Goal: Task Accomplishment & Management: Manage account settings

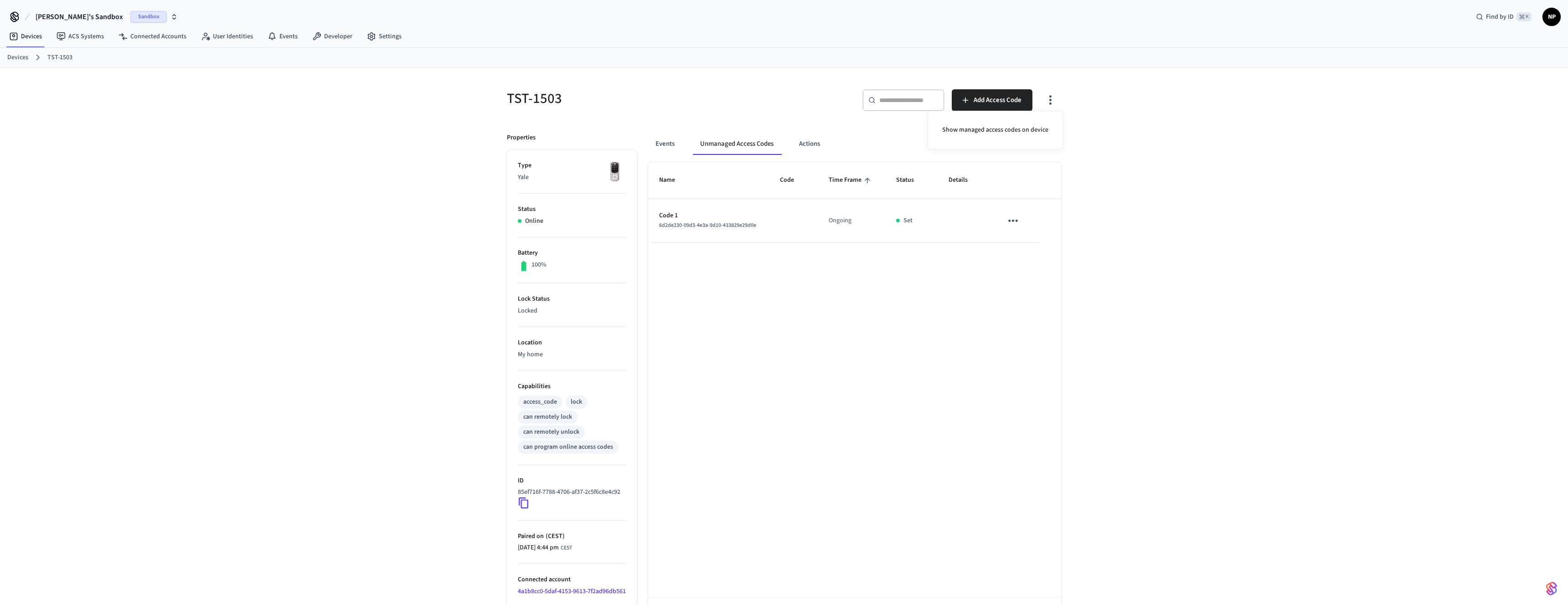
scroll to position [8, 0]
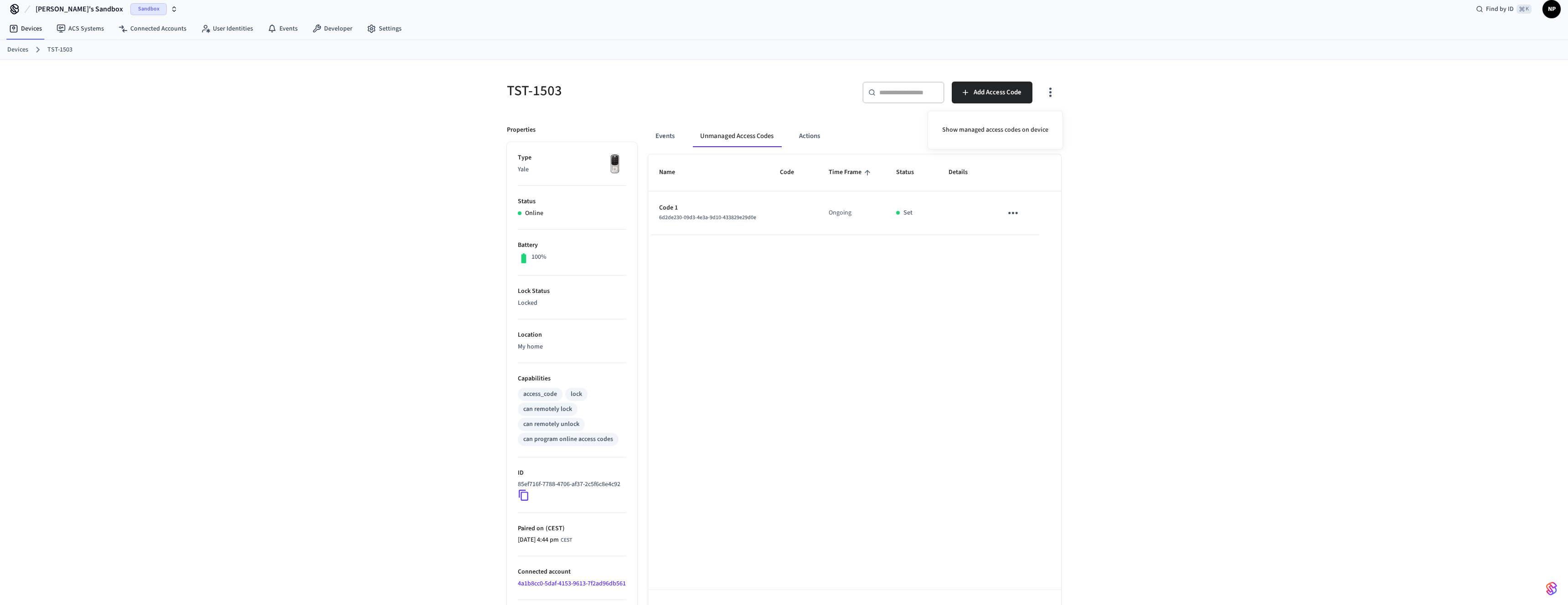
click at [1128, 229] on div at bounding box center [784, 302] width 1568 height 605
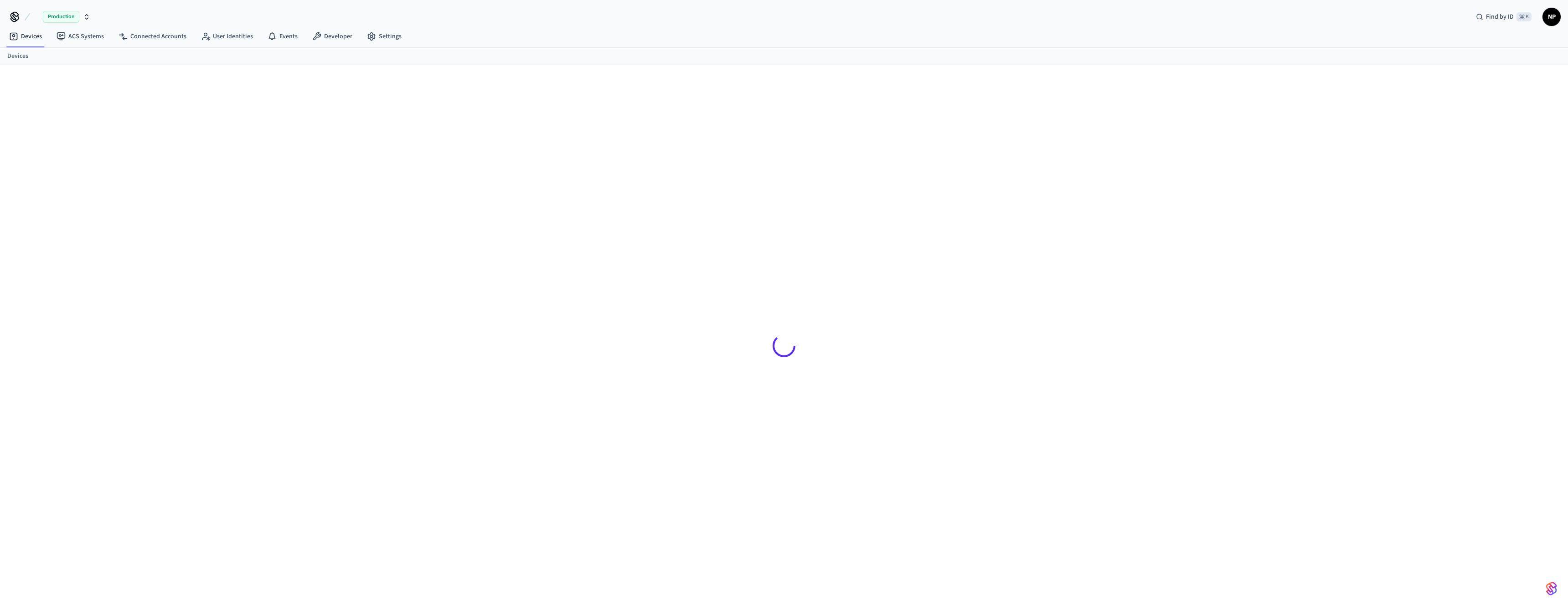
scroll to position [8, 0]
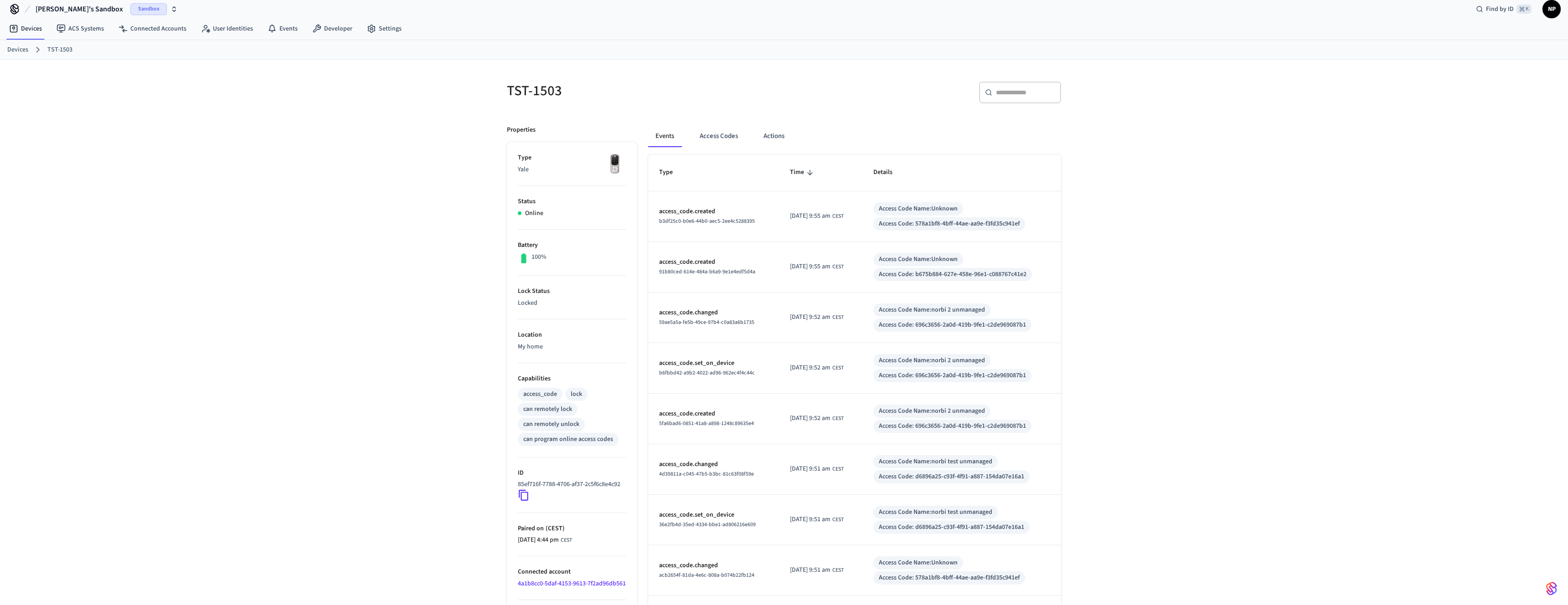
click at [709, 150] on div "Events Access Codes Actions" at bounding box center [855, 140] width 413 height 29
click at [716, 125] on div "Events Access Codes Actions Type Time Details access_code.created b3df25c0-b0e6…" at bounding box center [849, 428] width 424 height 627
click at [713, 131] on button "Access Codes" at bounding box center [718, 136] width 53 height 22
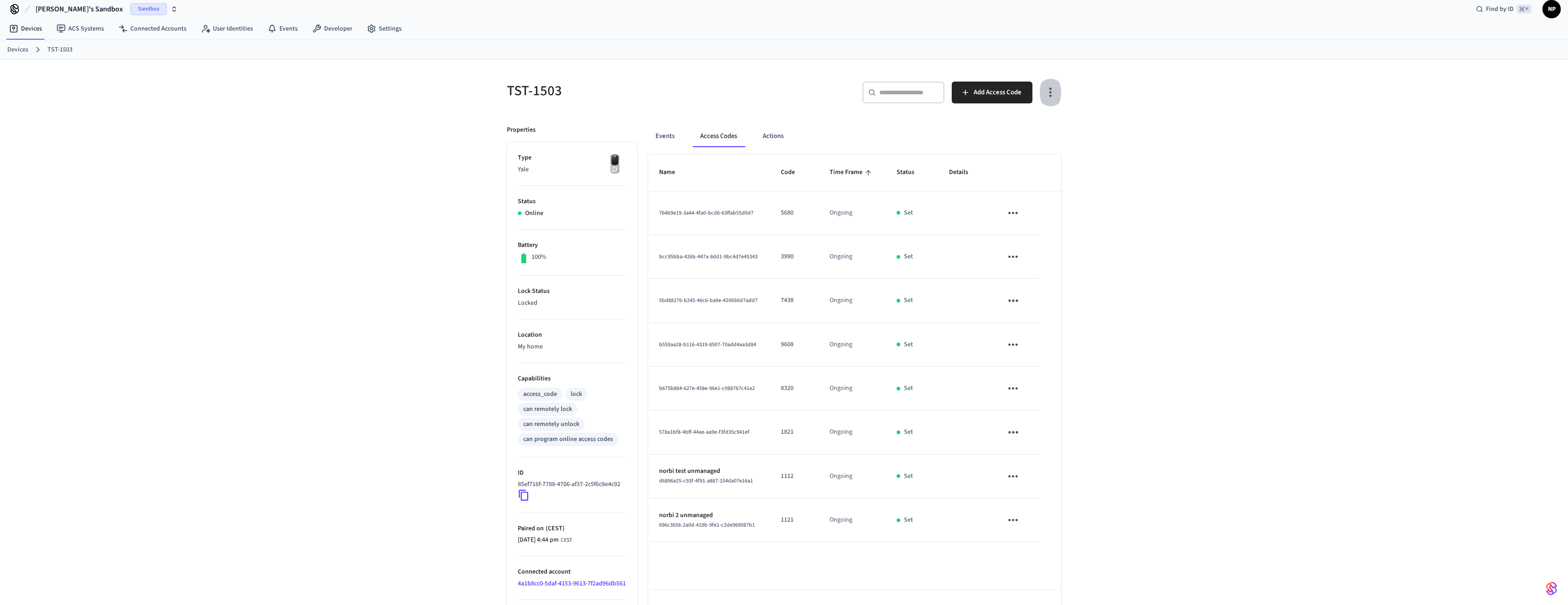
click at [1051, 98] on icon "button" at bounding box center [1050, 92] width 14 height 14
click at [1003, 135] on li "Show unmanaged access codes on device" at bounding box center [992, 130] width 128 height 24
click at [1199, 180] on div at bounding box center [784, 302] width 1568 height 605
